Goal: Task Accomplishment & Management: Use online tool/utility

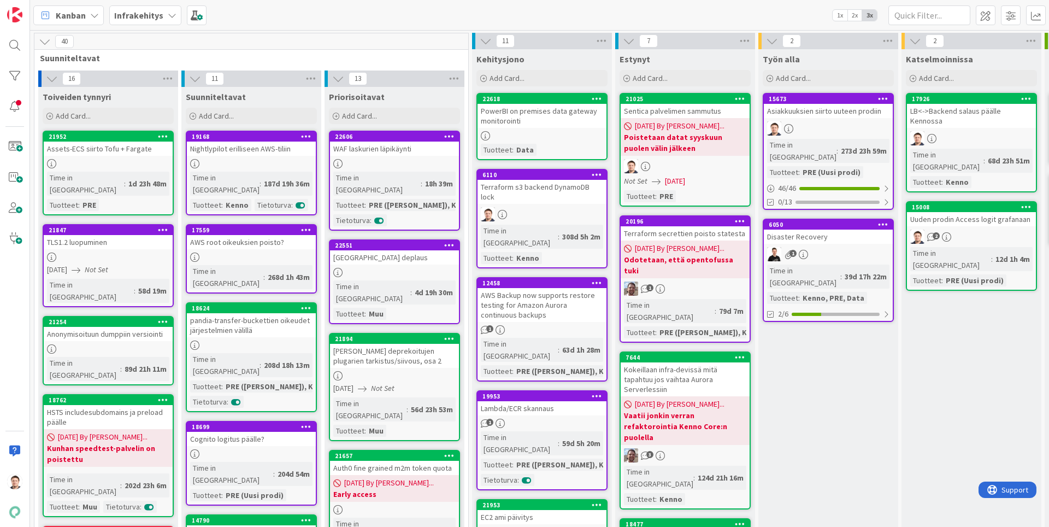
scroll to position [0, 281]
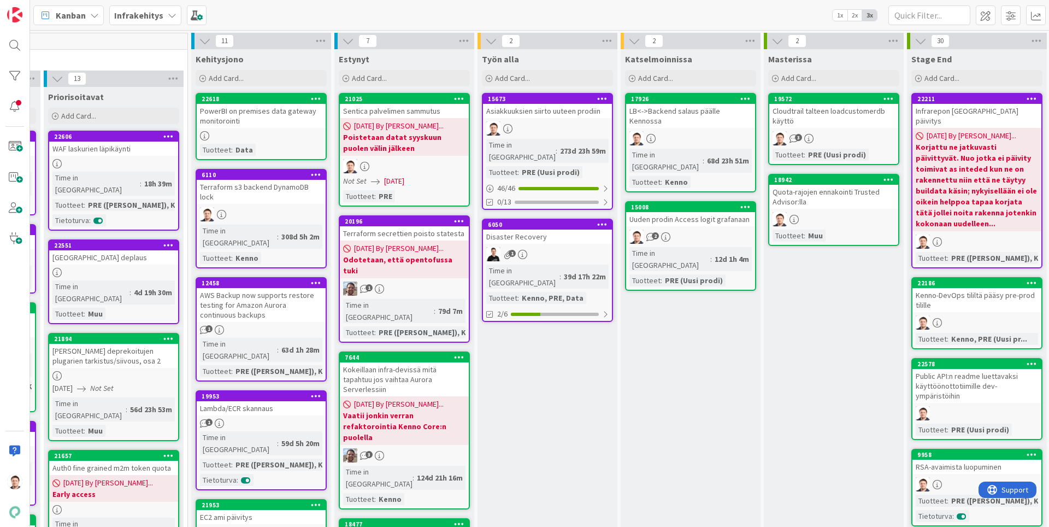
click at [272, 136] on div at bounding box center [261, 135] width 129 height 9
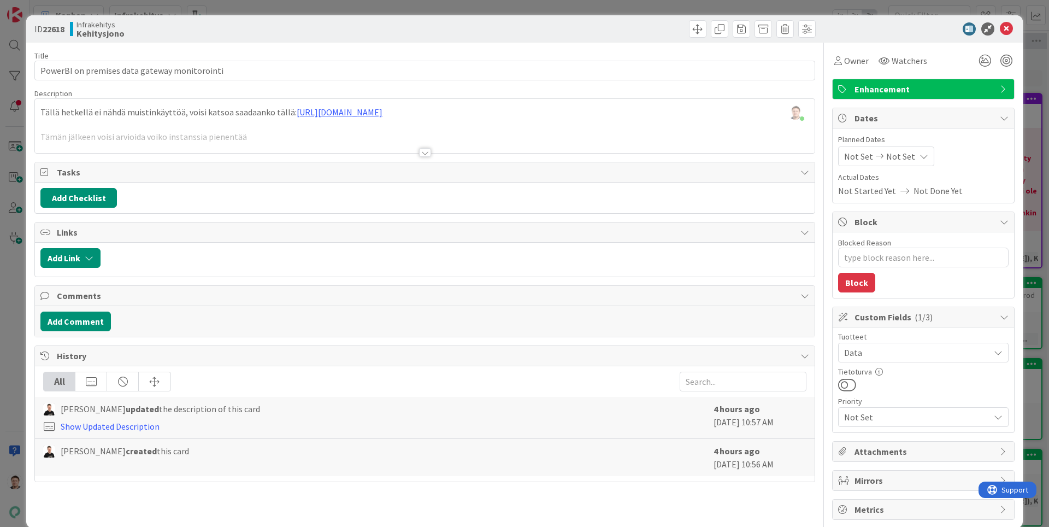
click at [431, 156] on div "Title 45 / 128 PowerBI on premises data gateway monitorointi Description [PERSO…" at bounding box center [424, 281] width 781 height 477
click at [424, 148] on div at bounding box center [425, 152] width 12 height 9
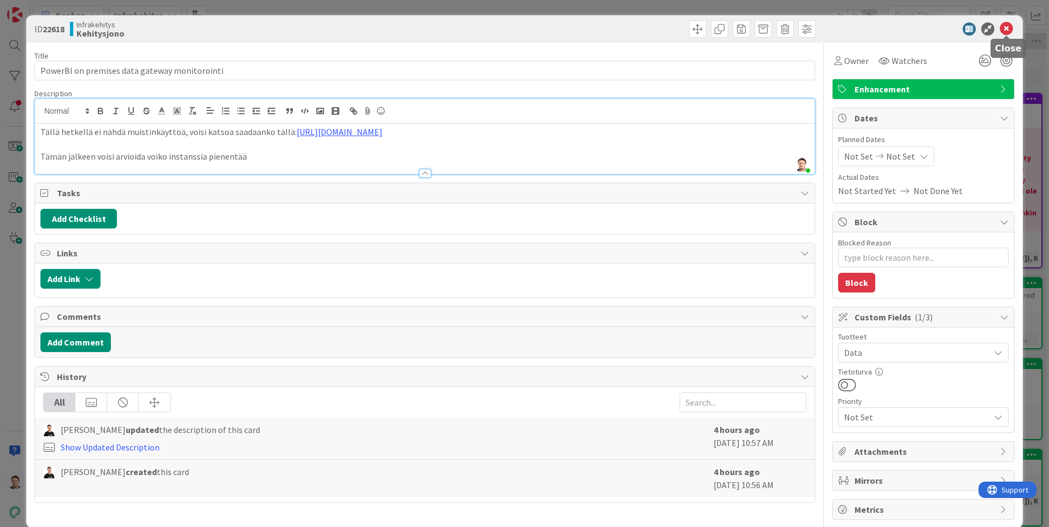
click at [1001, 25] on icon at bounding box center [1006, 28] width 13 height 13
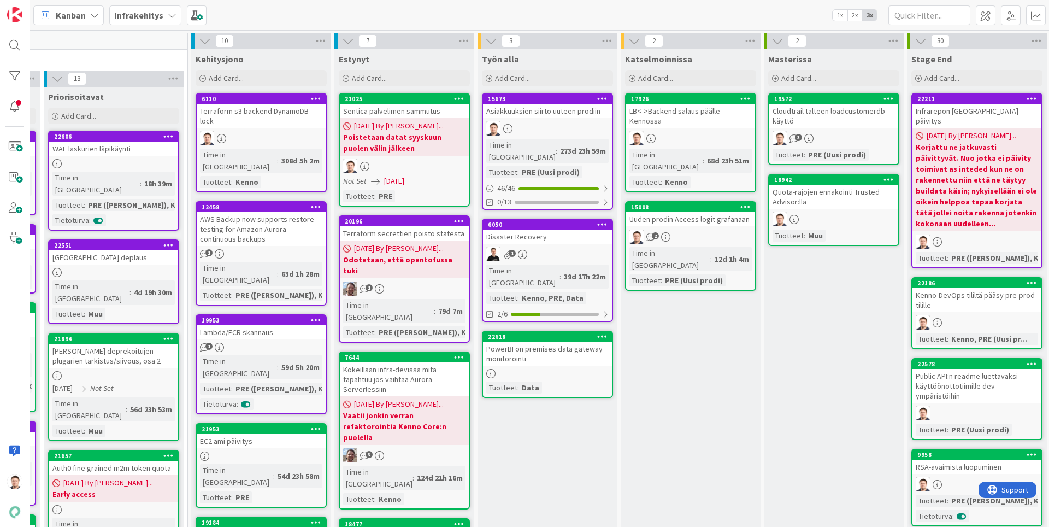
click at [590, 342] on div "PowerBI on premises data gateway monitorointi" at bounding box center [547, 354] width 129 height 24
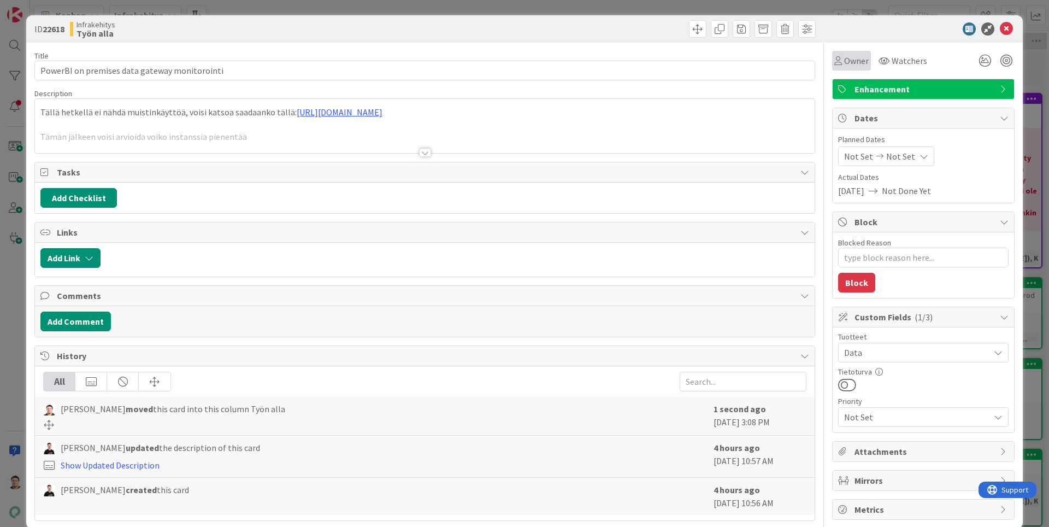
click at [855, 65] on span "Owner" at bounding box center [857, 60] width 25 height 13
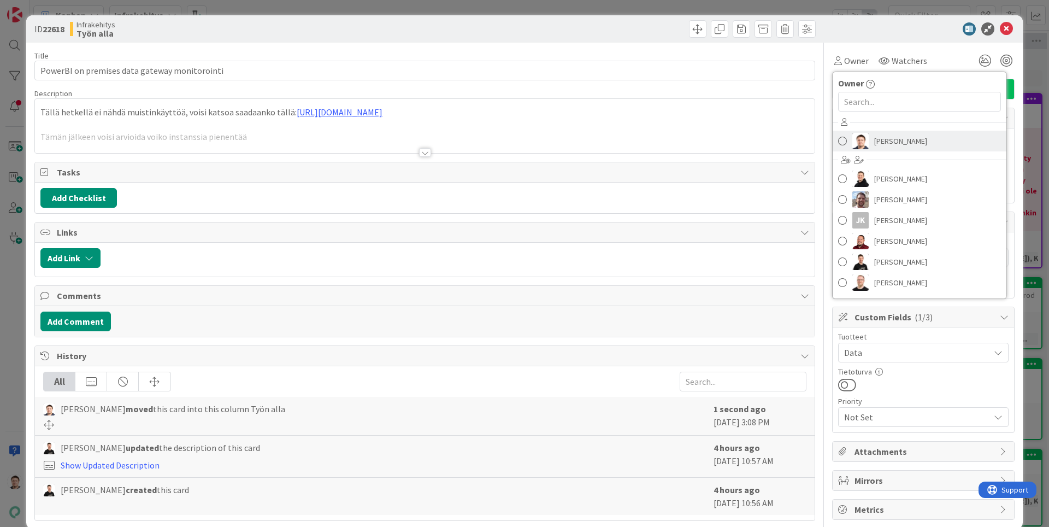
click at [888, 138] on span "[PERSON_NAME]" at bounding box center [901, 141] width 53 height 16
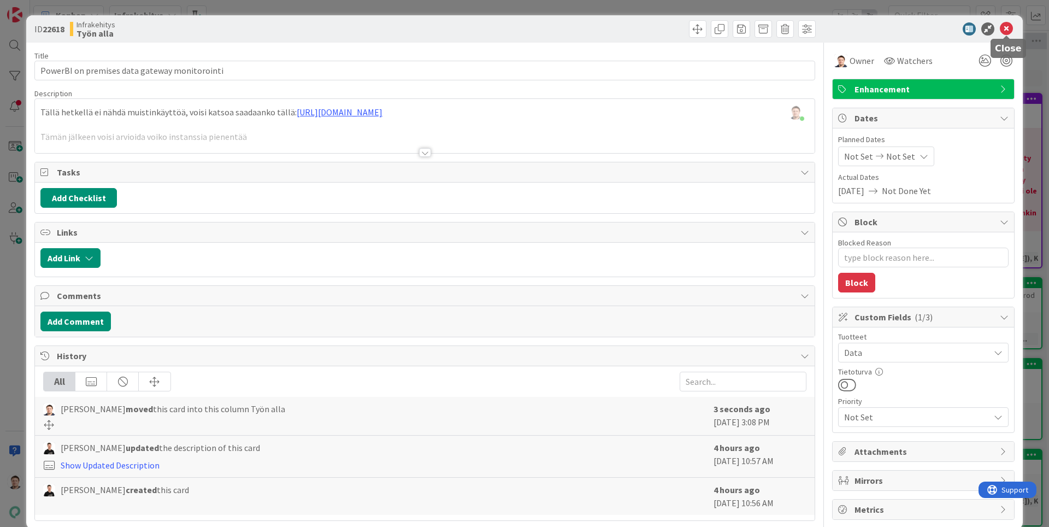
click at [1009, 25] on icon at bounding box center [1006, 28] width 13 height 13
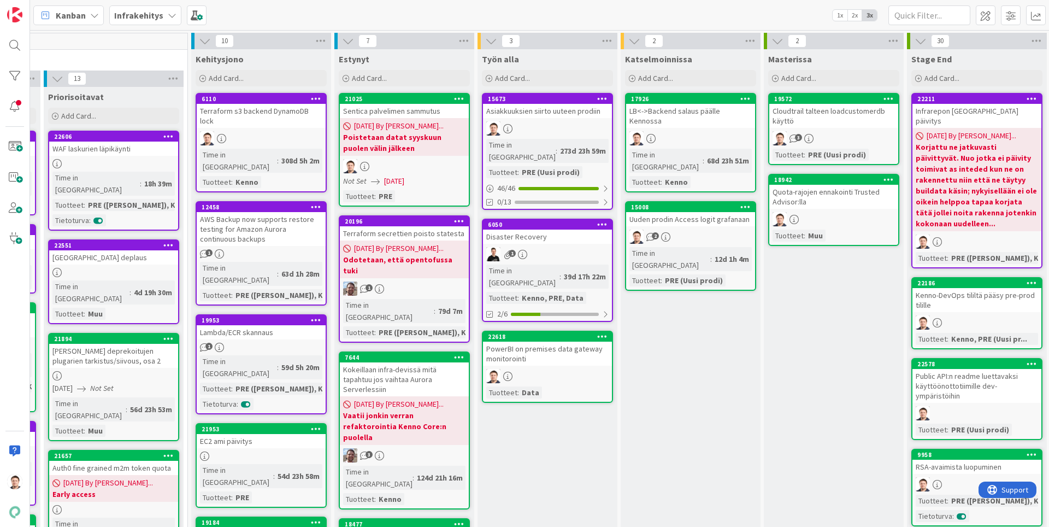
click at [546, 342] on div "PowerBI on premises data gateway monitorointi" at bounding box center [547, 354] width 129 height 24
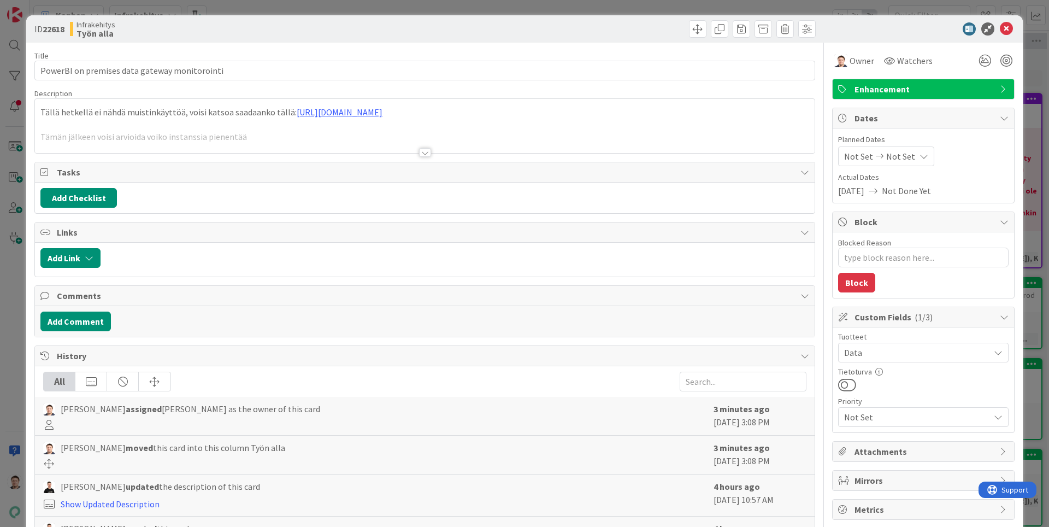
click at [427, 153] on div at bounding box center [425, 152] width 12 height 9
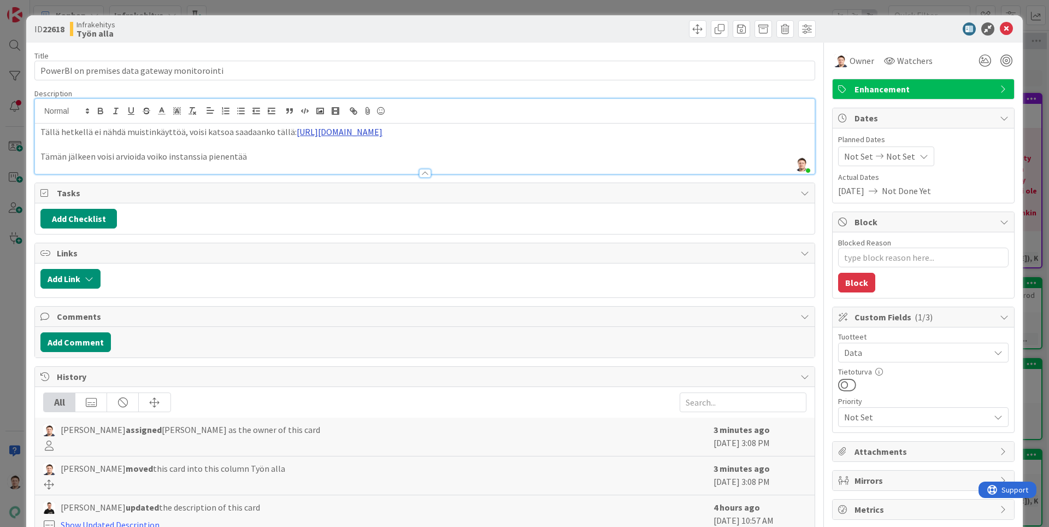
click at [383, 131] on link "[URL][DOMAIN_NAME]" at bounding box center [340, 131] width 86 height 11
click at [423, 163] on link "[URL][DOMAIN_NAME]" at bounding box center [385, 166] width 75 height 14
click at [1009, 25] on icon at bounding box center [1006, 28] width 13 height 13
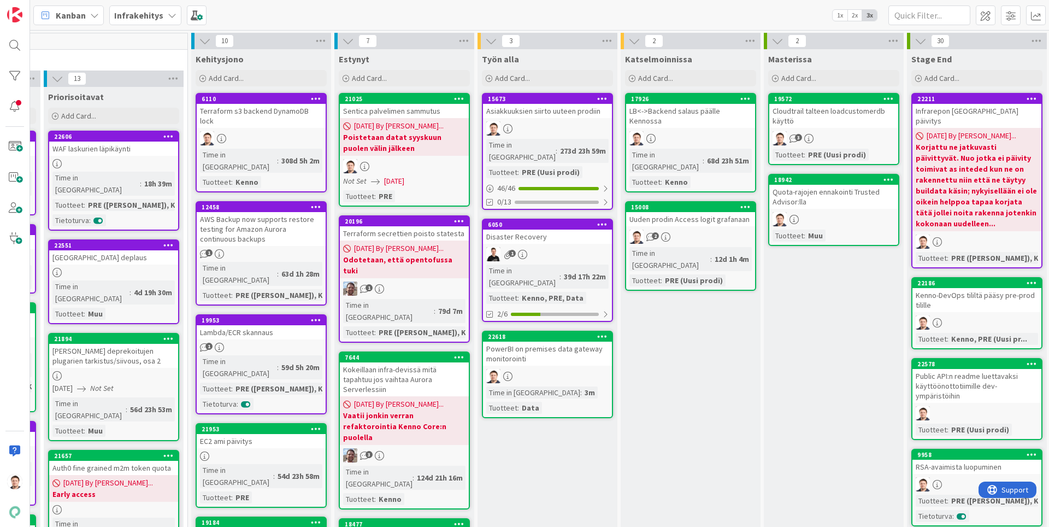
click at [570, 386] on div "Time in Column : 3m Tuotteet : Data" at bounding box center [547, 399] width 122 height 27
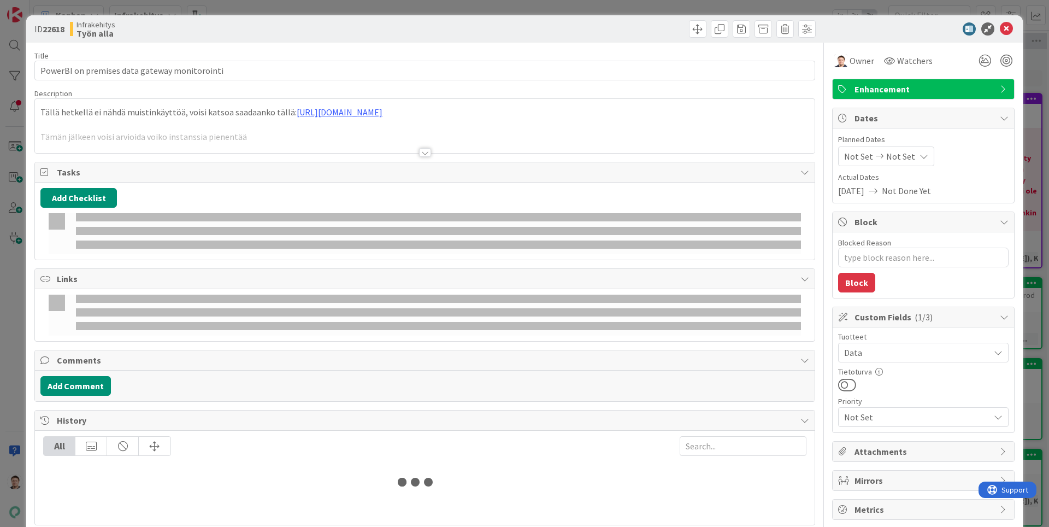
type textarea "x"
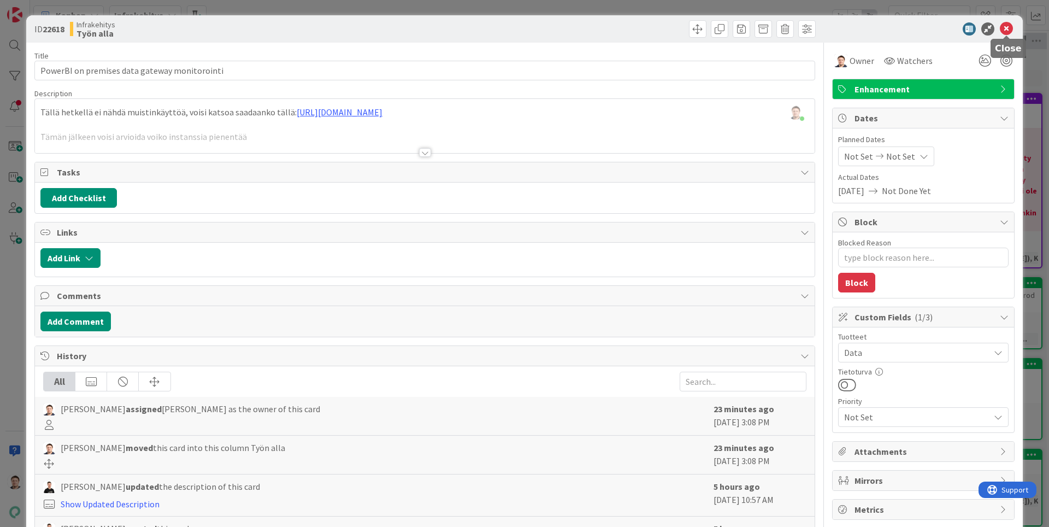
click at [1005, 31] on icon at bounding box center [1006, 28] width 13 height 13
